Goal: Transaction & Acquisition: Purchase product/service

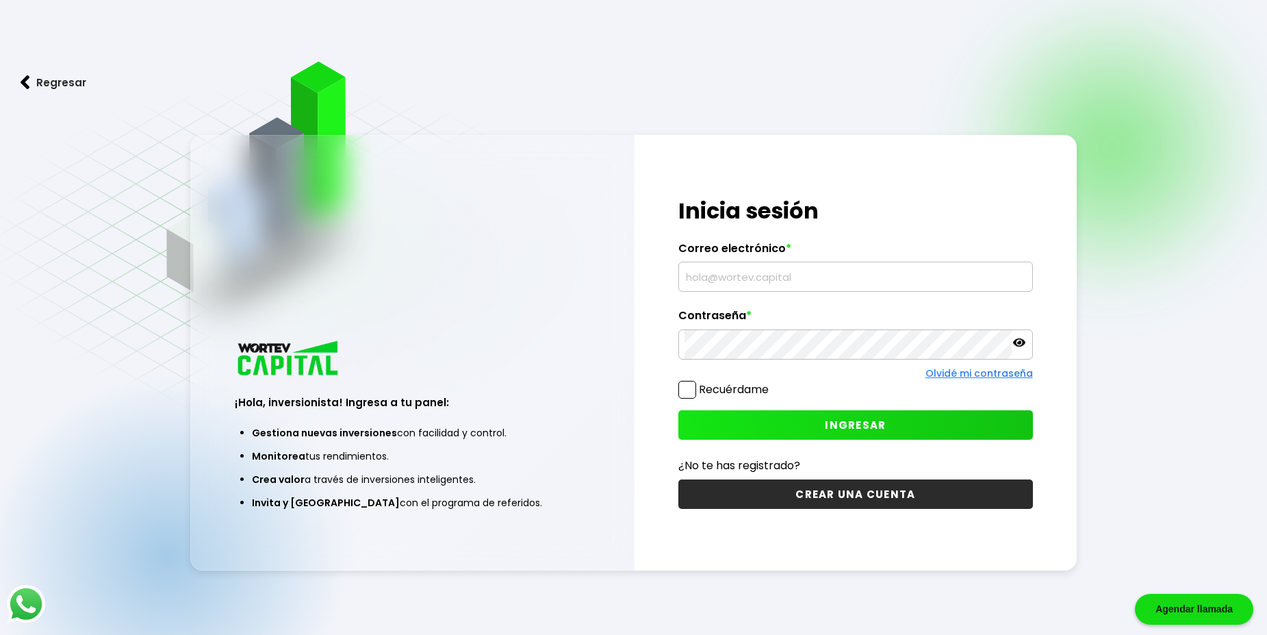
click at [704, 278] on input "text" at bounding box center [856, 276] width 342 height 29
type input "[EMAIL_ADDRESS][DOMAIN_NAME]"
click at [798, 440] on button "INGRESAR" at bounding box center [855, 424] width 354 height 29
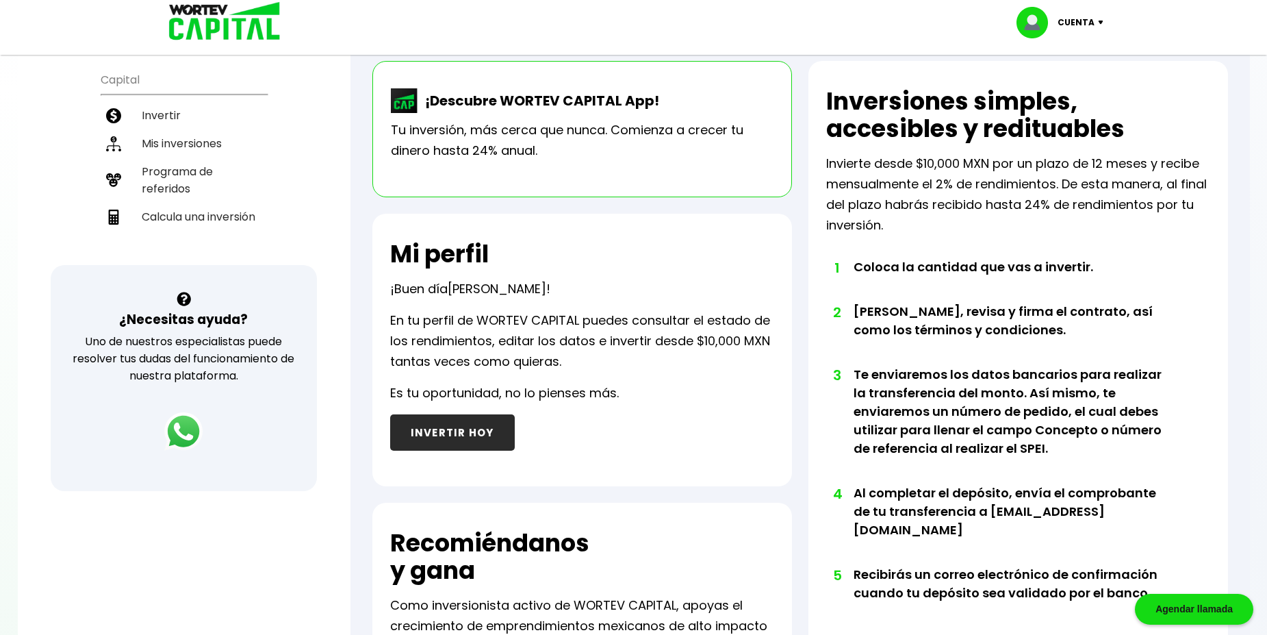
scroll to position [301, 0]
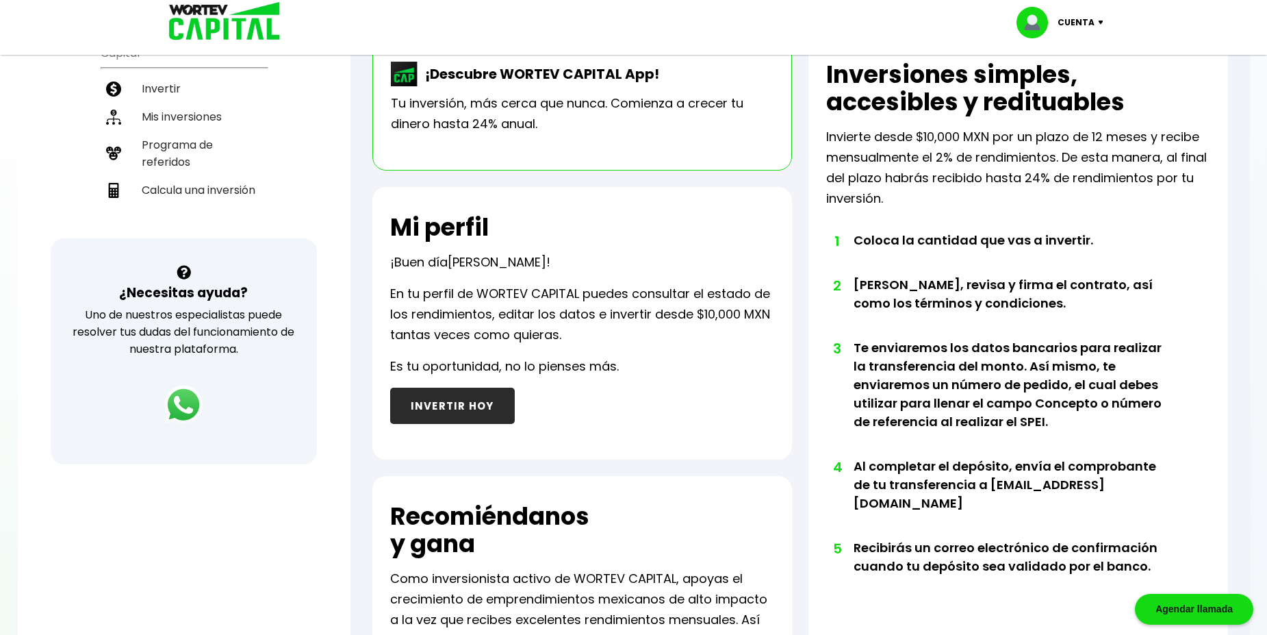
click at [475, 424] on button "INVERTIR HOY" at bounding box center [452, 405] width 125 height 36
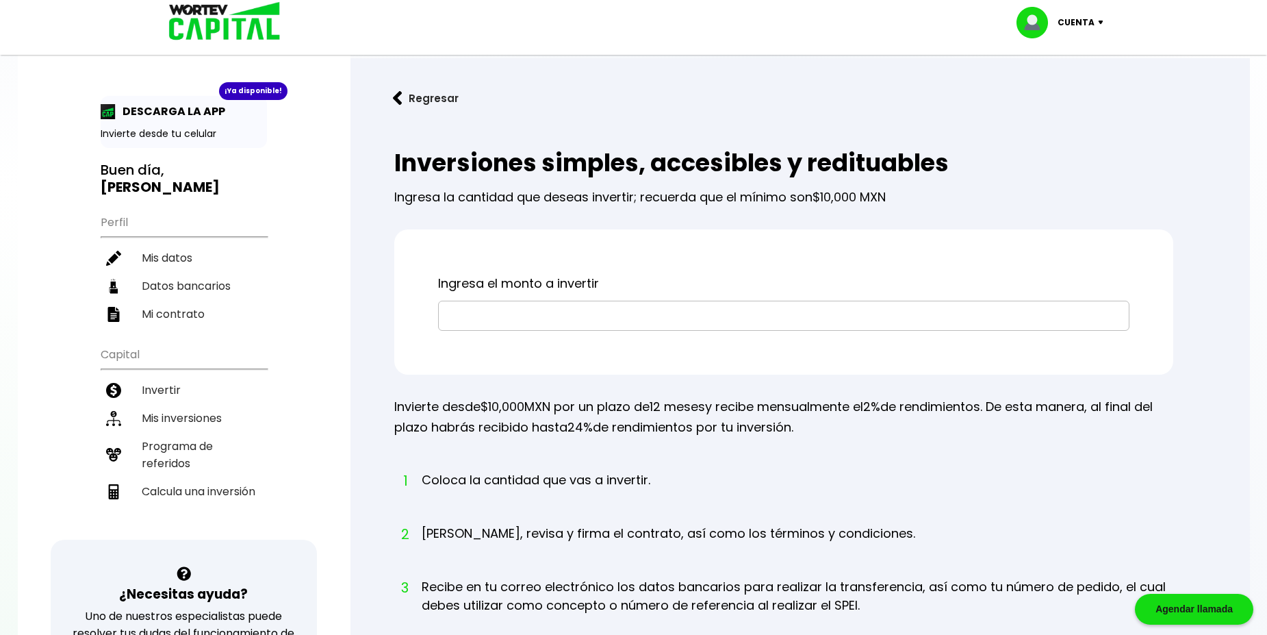
click at [513, 330] on input "text" at bounding box center [783, 315] width 679 height 29
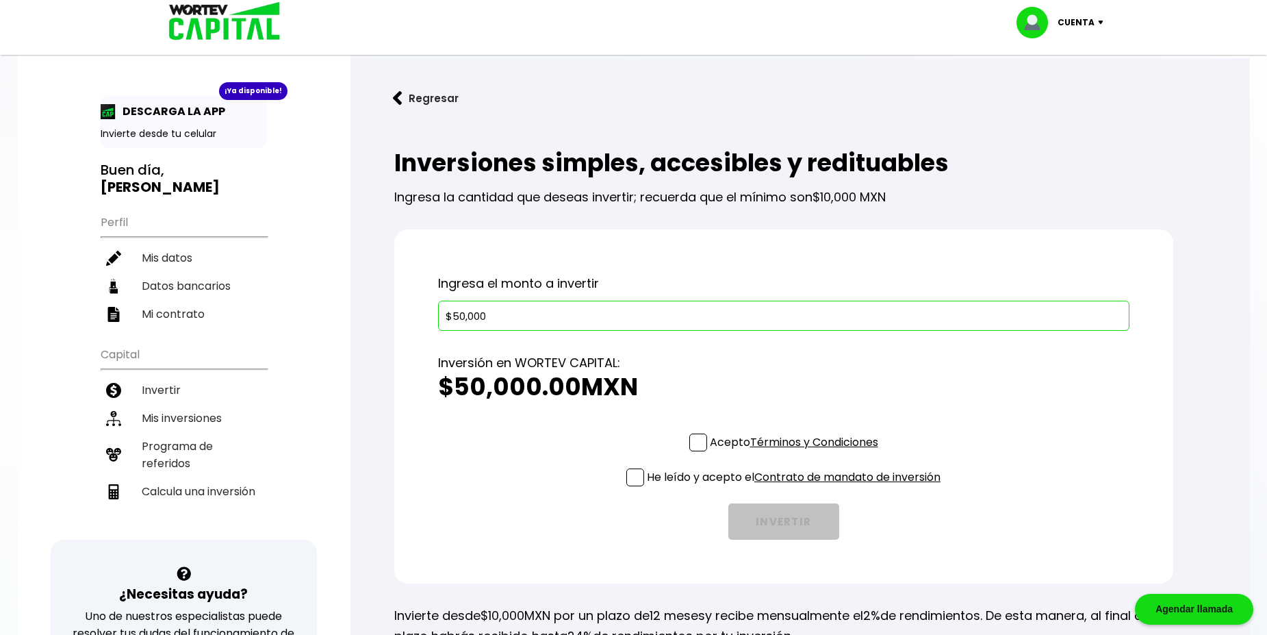
type input "$50,000"
click at [693, 451] on span at bounding box center [698, 442] width 18 height 18
click at [797, 453] on input "Acepto Términos y Condiciones" at bounding box center [797, 453] width 0 height 0
click at [627, 486] on span at bounding box center [635, 477] width 18 height 18
click at [797, 487] on input "He leído y acepto el Contrato de mandato de inversión" at bounding box center [797, 487] width 0 height 0
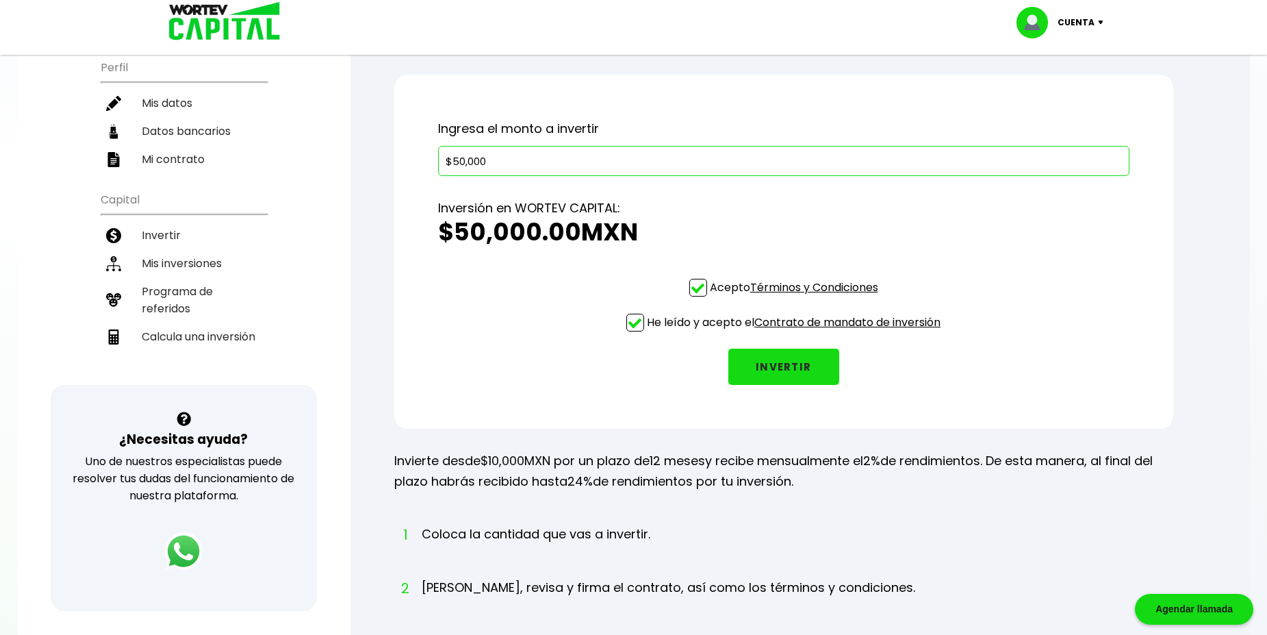
scroll to position [186, 0]
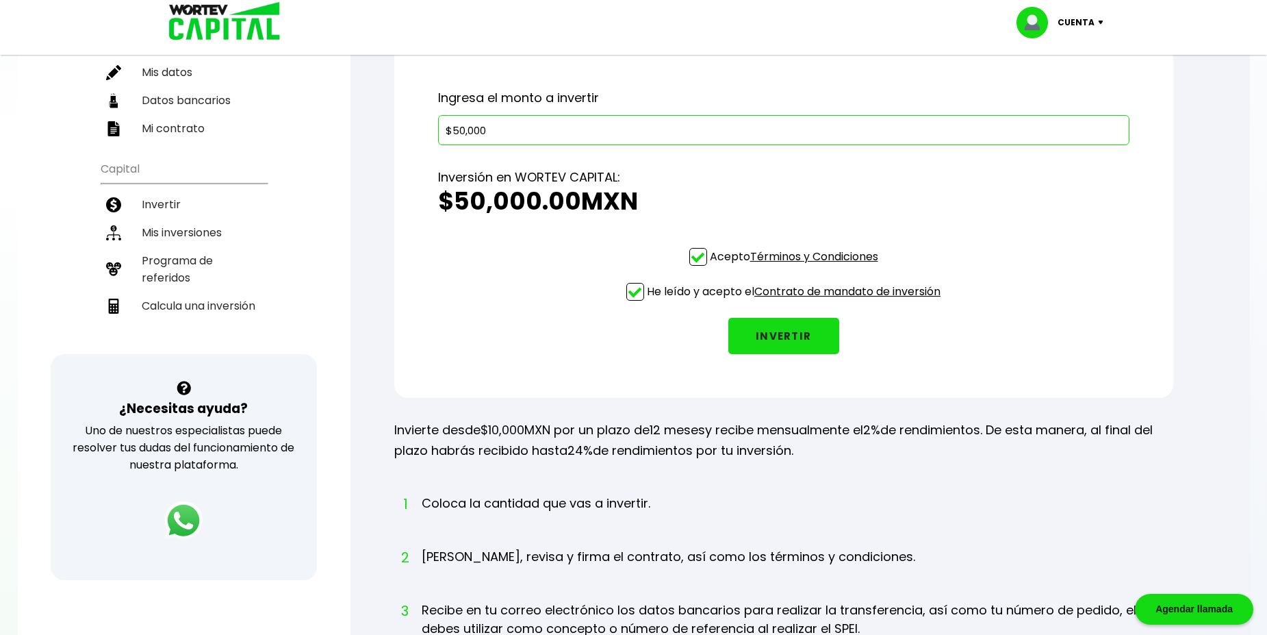
click at [800, 354] on button "INVERTIR" at bounding box center [783, 336] width 111 height 36
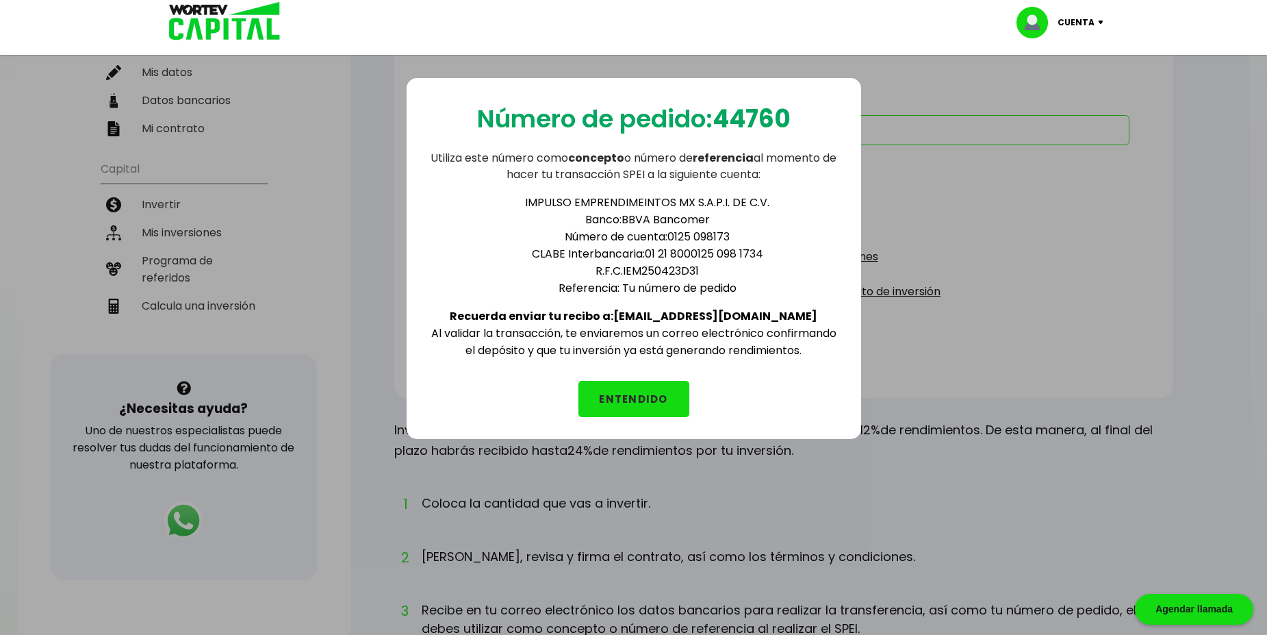
click at [650, 408] on button "ENTENDIDO" at bounding box center [633, 399] width 111 height 36
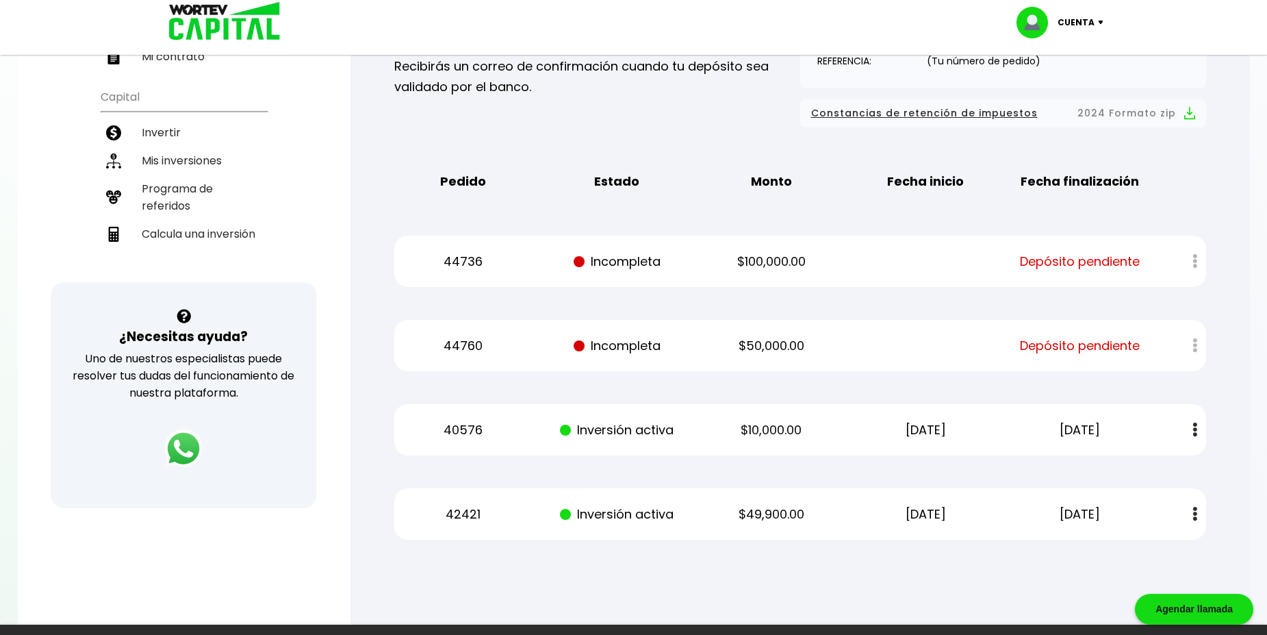
scroll to position [301, 0]
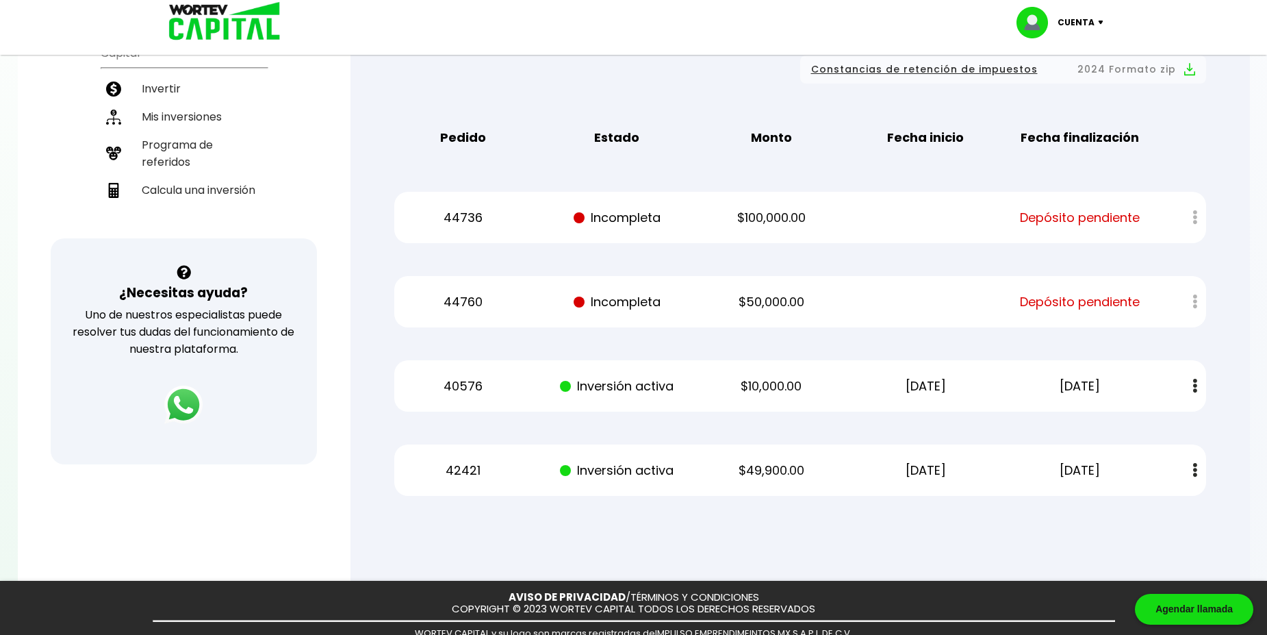
click at [1183, 232] on div at bounding box center [1185, 217] width 40 height 29
click at [1187, 232] on div at bounding box center [1185, 217] width 40 height 29
click at [1188, 232] on div at bounding box center [1185, 217] width 40 height 29
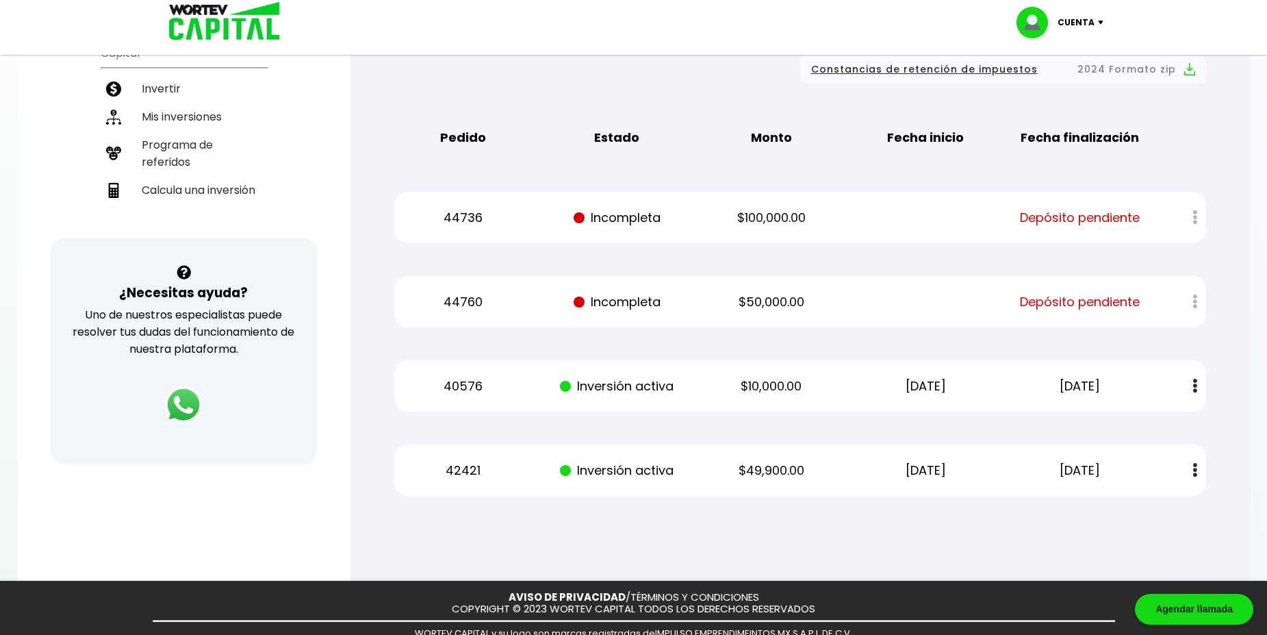
click at [1186, 232] on div at bounding box center [1185, 217] width 40 height 29
click at [1188, 232] on div at bounding box center [1185, 217] width 40 height 29
click at [787, 228] on p "$100,000.00" at bounding box center [772, 217] width 130 height 21
drag, startPoint x: 503, startPoint y: 361, endPoint x: 439, endPoint y: 364, distance: 63.7
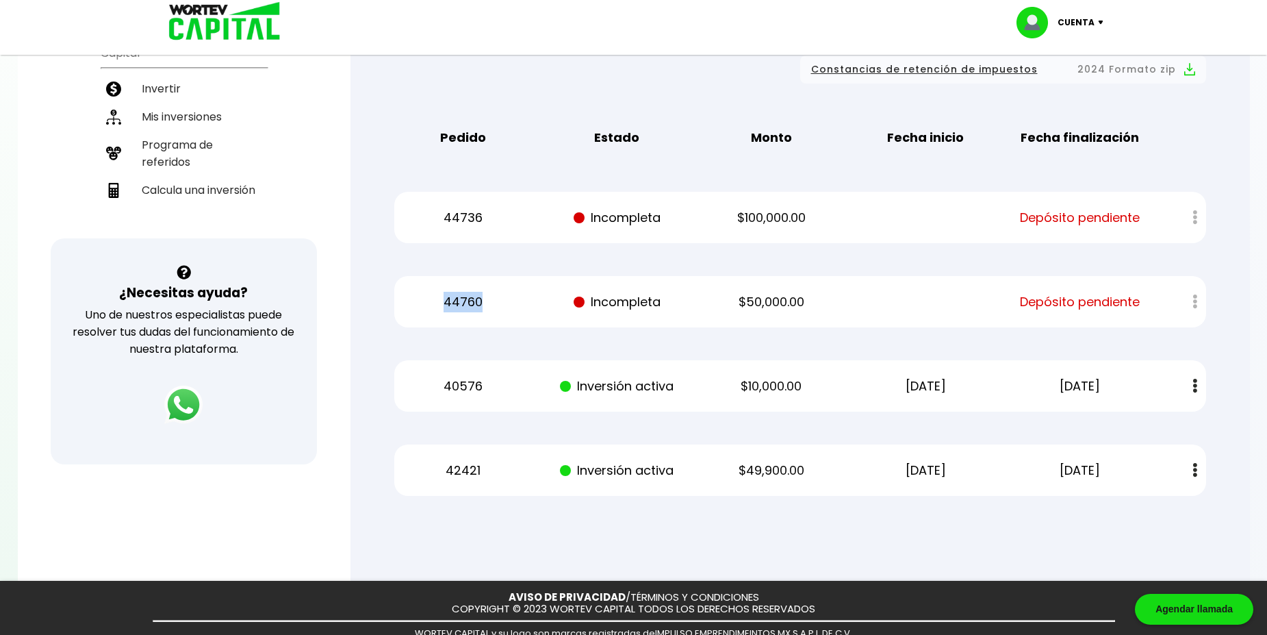
click at [439, 312] on p "44760" at bounding box center [463, 302] width 130 height 21
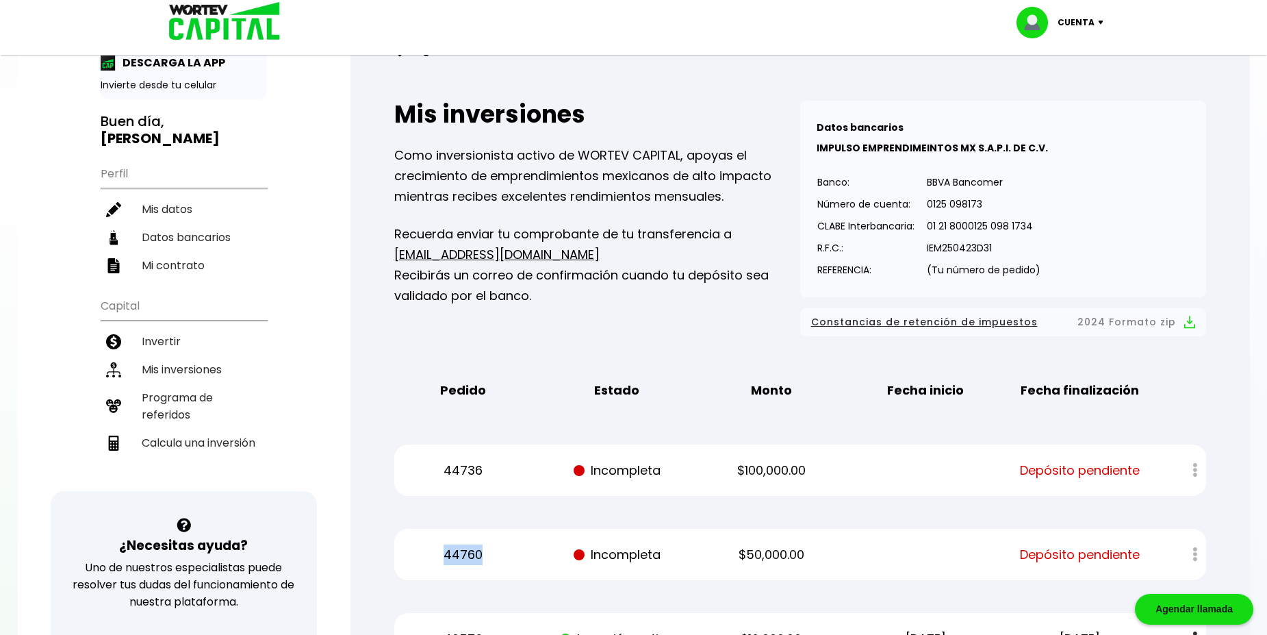
scroll to position [0, 0]
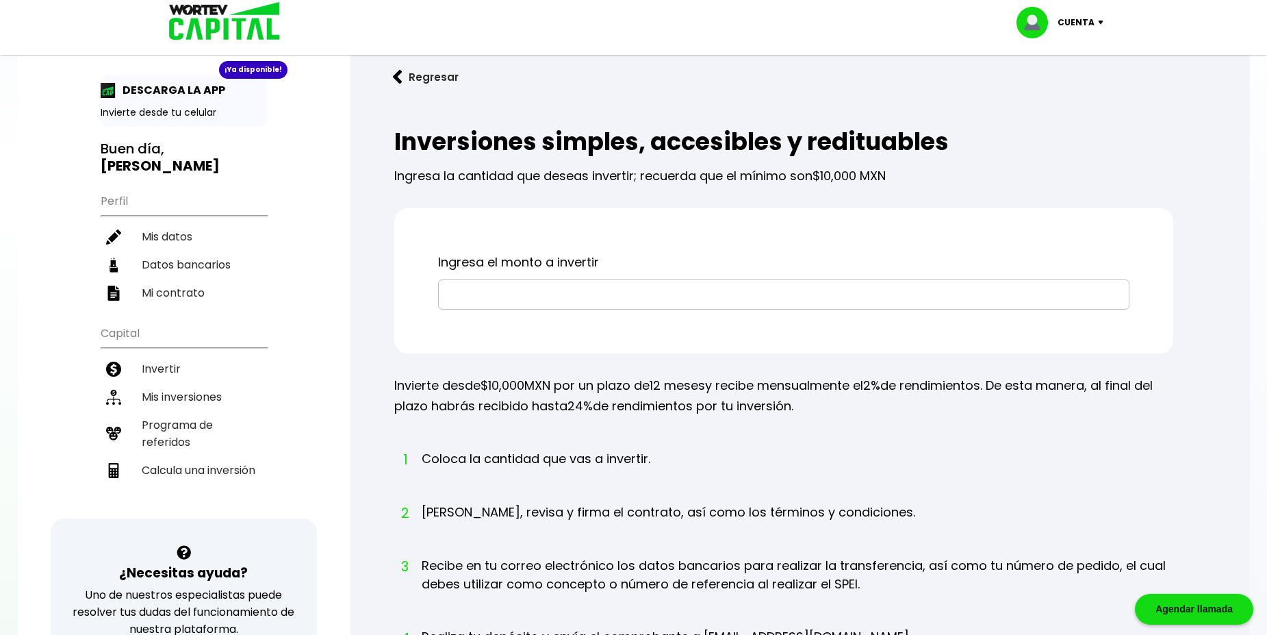
scroll to position [16, 0]
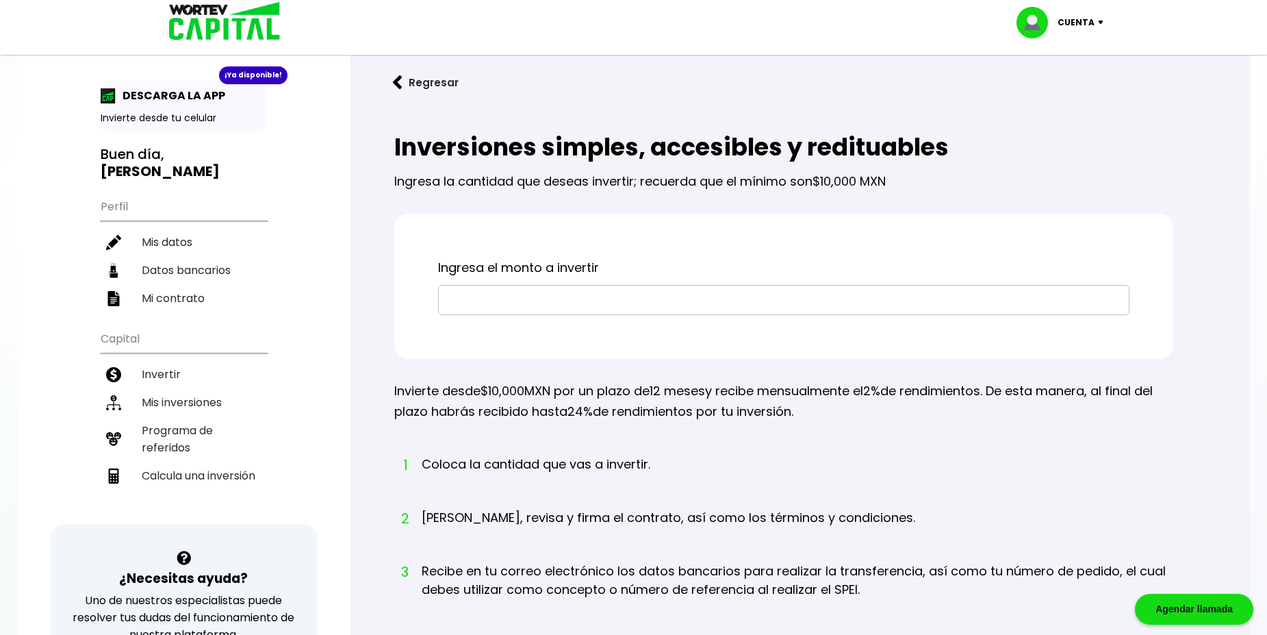
click at [488, 314] on input "text" at bounding box center [783, 299] width 679 height 29
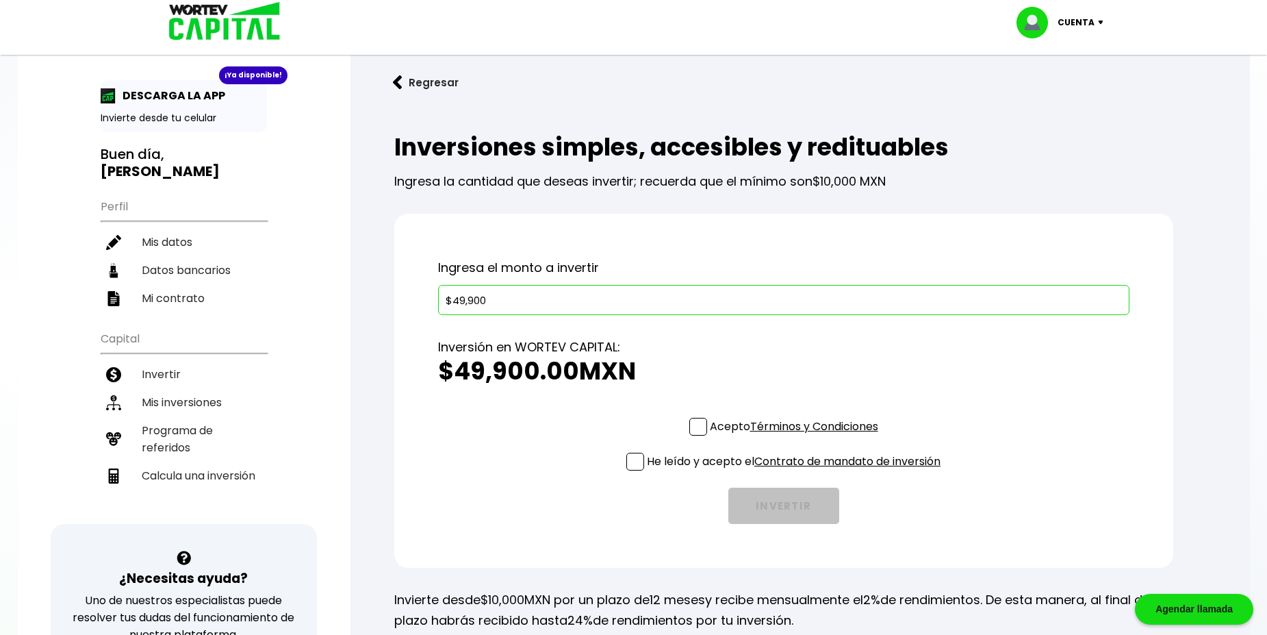
type input "$49,900"
click at [689, 435] on span at bounding box center [698, 427] width 18 height 18
click at [797, 437] on input "Acepto Términos y Condiciones" at bounding box center [797, 437] width 0 height 0
click at [628, 470] on span at bounding box center [635, 462] width 18 height 18
click at [797, 472] on input "He leído y acepto el Contrato de mandato de inversión" at bounding box center [797, 472] width 0 height 0
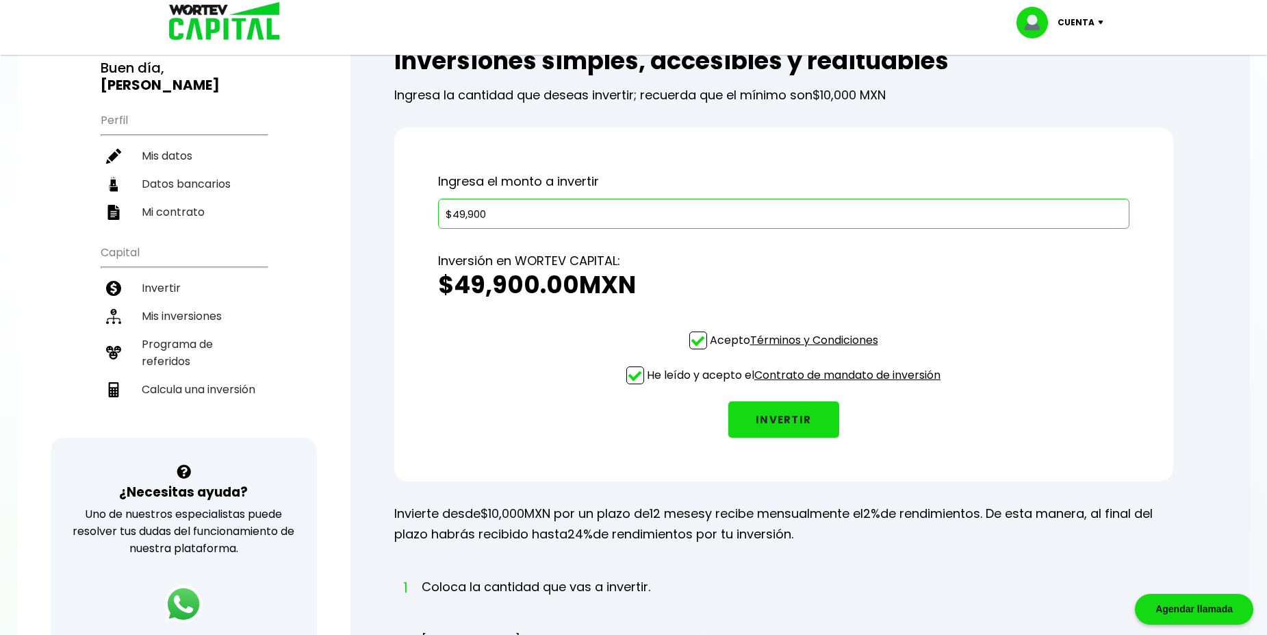
scroll to position [103, 0]
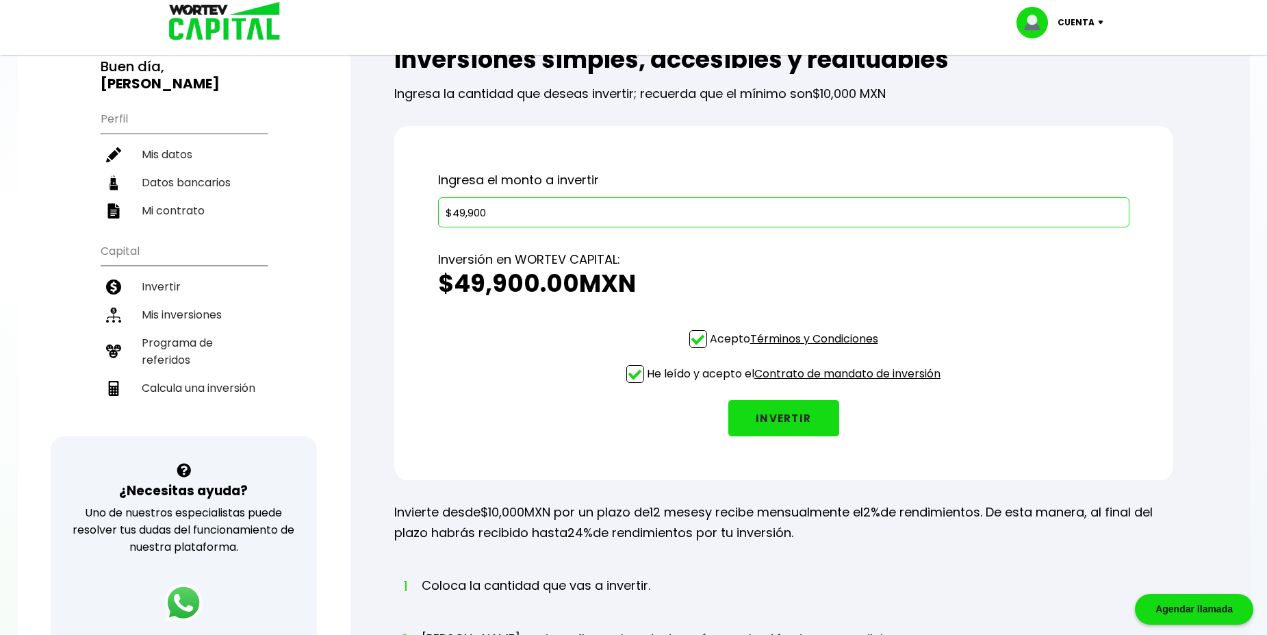
click at [801, 436] on button "INVERTIR" at bounding box center [783, 418] width 111 height 36
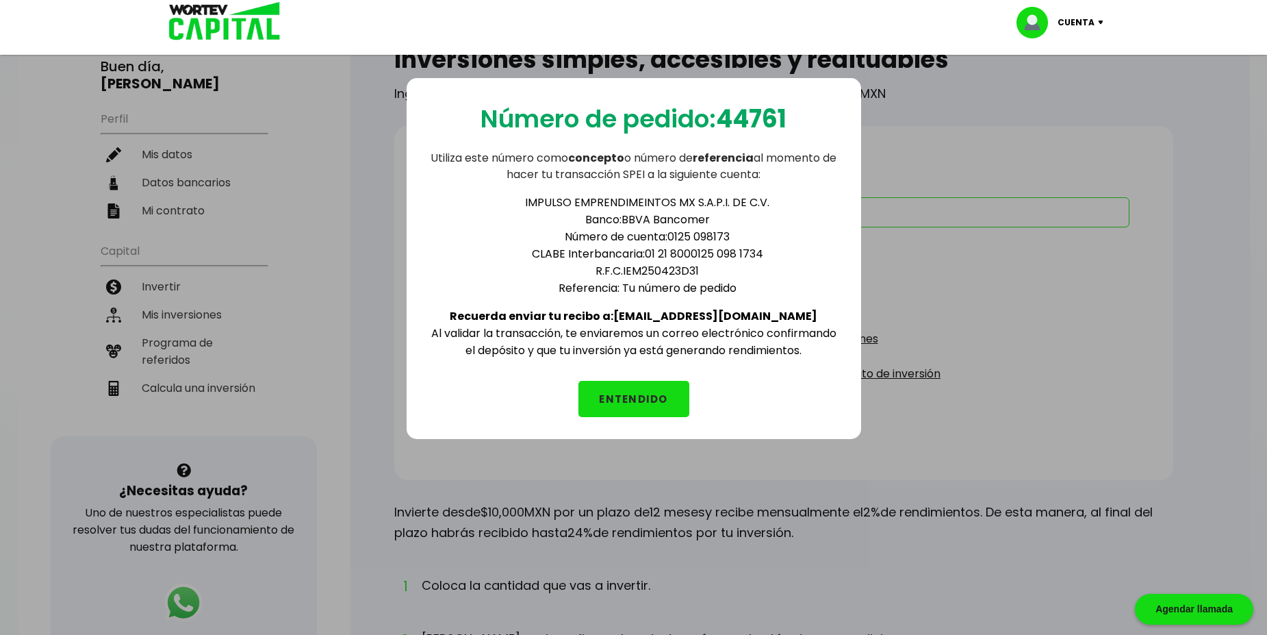
click at [646, 407] on button "ENTENDIDO" at bounding box center [633, 399] width 111 height 36
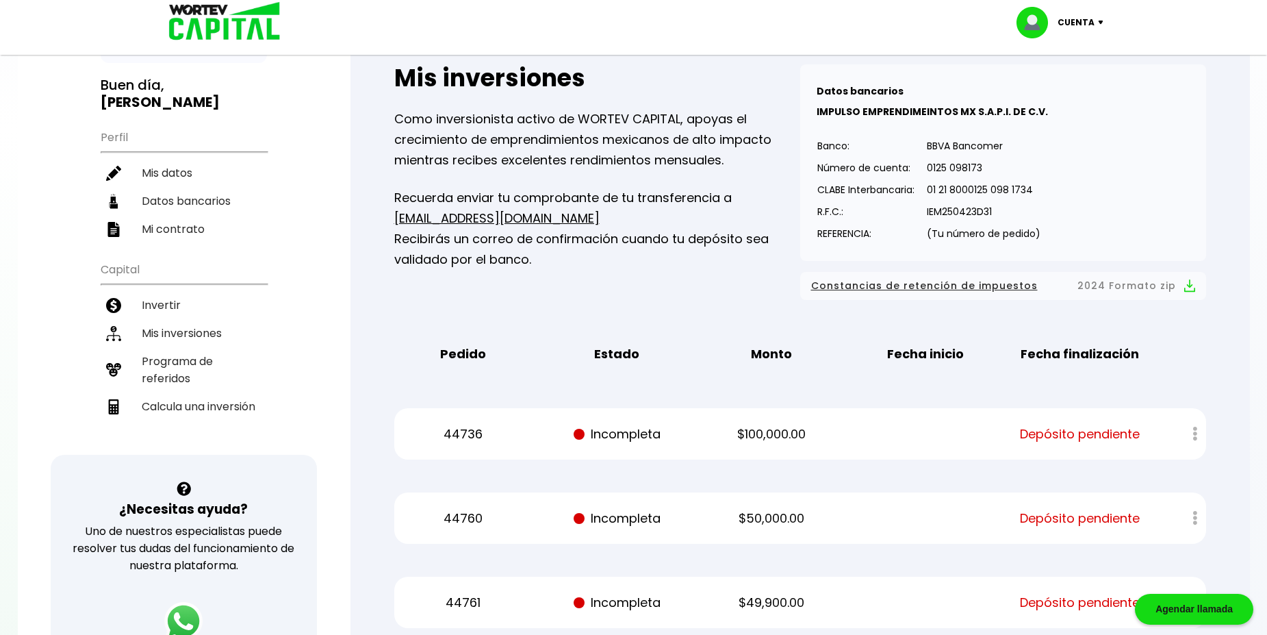
scroll to position [329, 0]
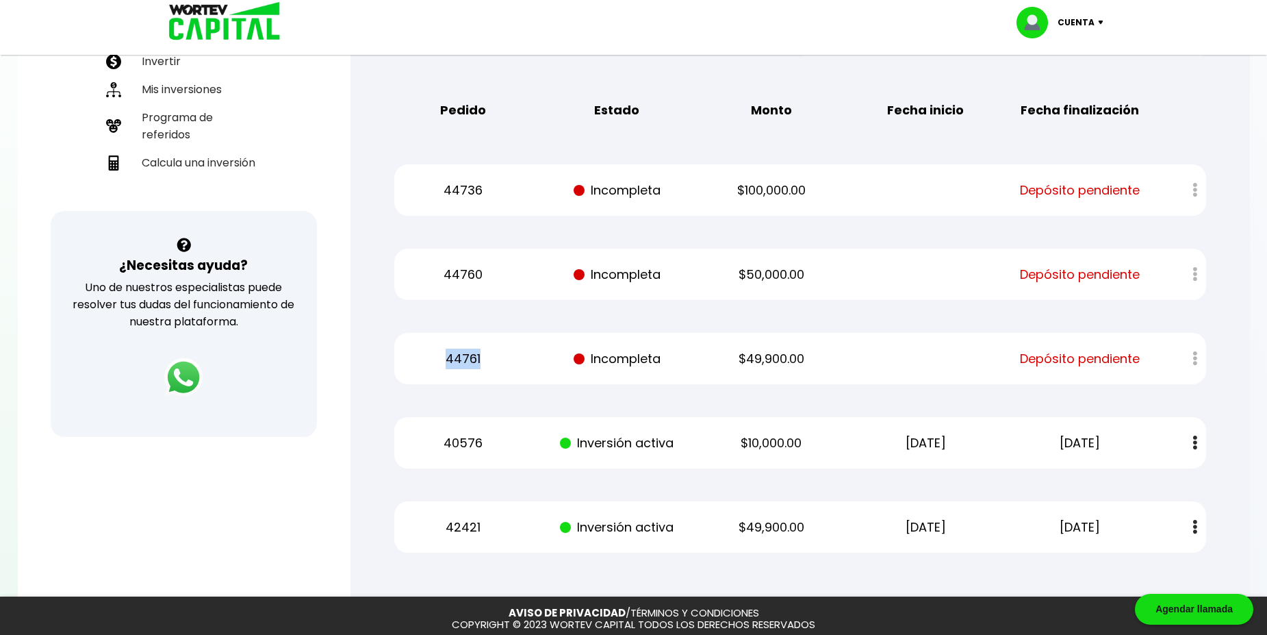
drag, startPoint x: 487, startPoint y: 439, endPoint x: 442, endPoint y: 438, distance: 45.9
click at [442, 369] on p "44761" at bounding box center [463, 358] width 130 height 21
click at [624, 379] on div "Mis inversiones Como inversionista activo de WORTEV CAPITAL, apoyas el crecimie…" at bounding box center [800, 187] width 856 height 776
